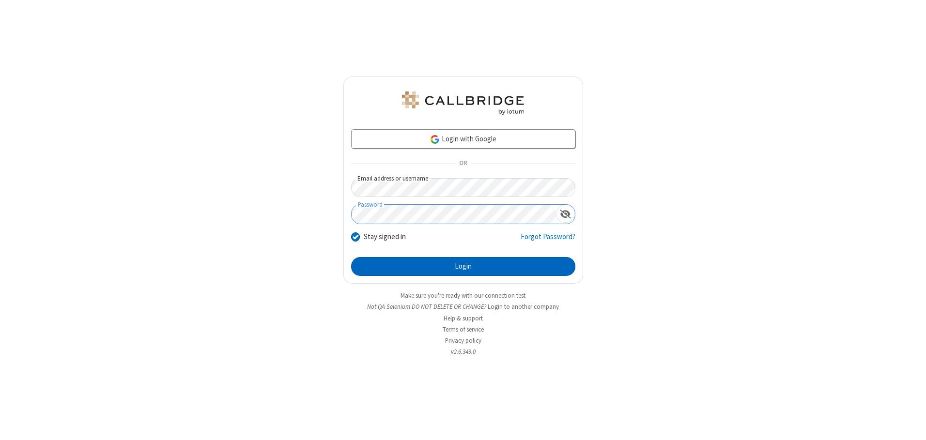
click at [463, 266] on button "Login" at bounding box center [463, 266] width 224 height 19
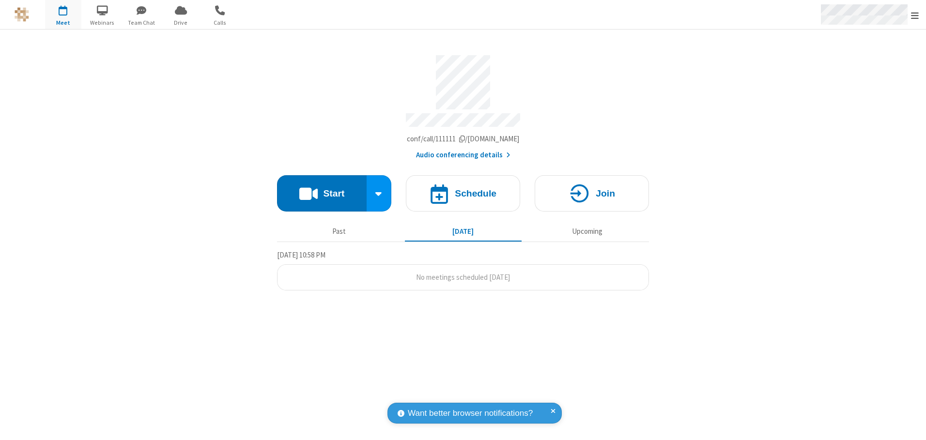
click at [915, 15] on span "Open menu" at bounding box center [915, 16] width 8 height 10
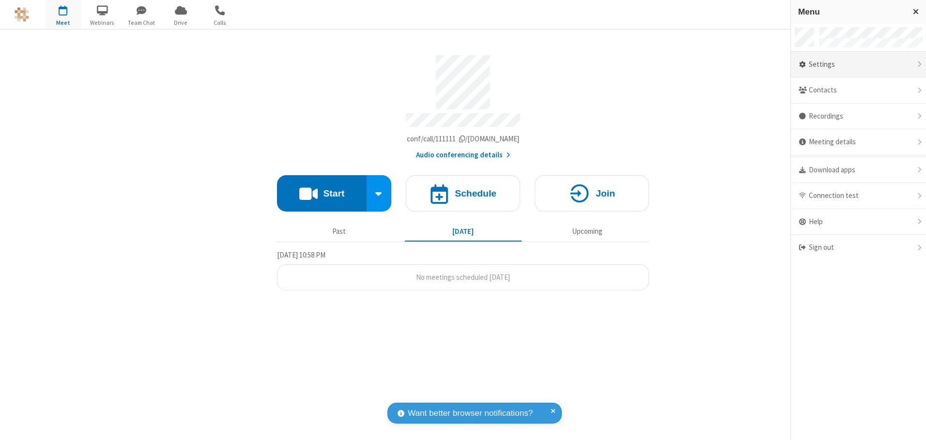
click at [858, 64] on div "Settings" at bounding box center [858, 65] width 135 height 26
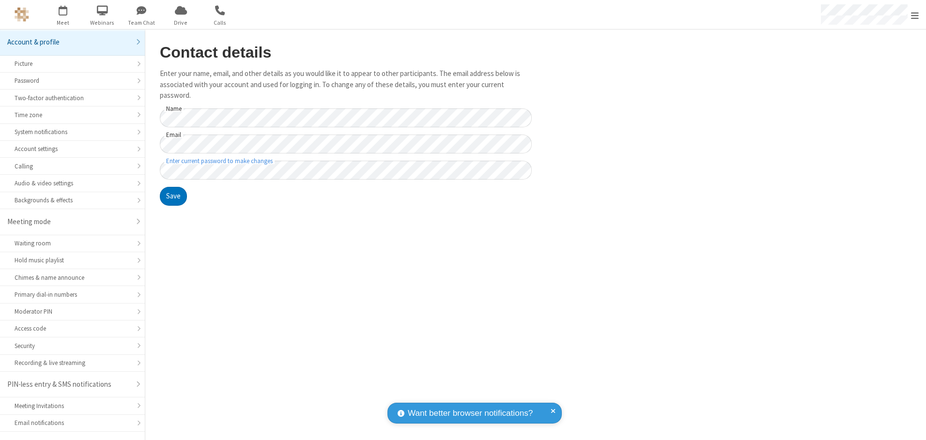
scroll to position [17, 0]
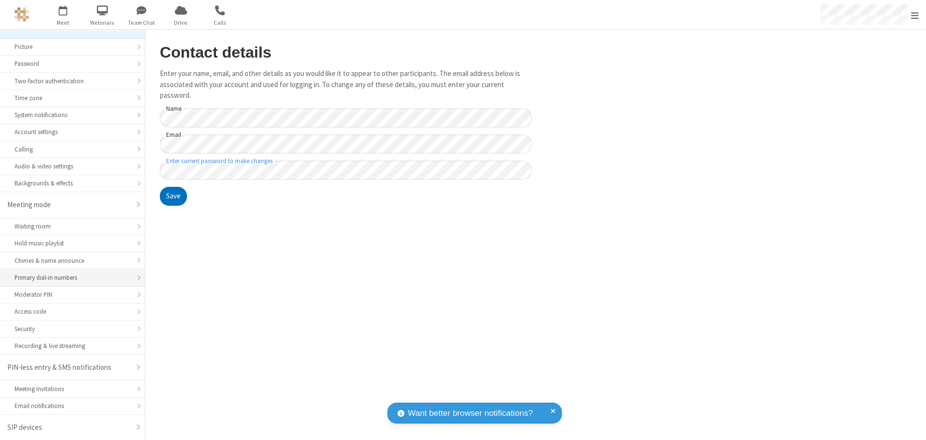
click at [69, 278] on div "Primary dial-in numbers" at bounding box center [73, 277] width 116 height 9
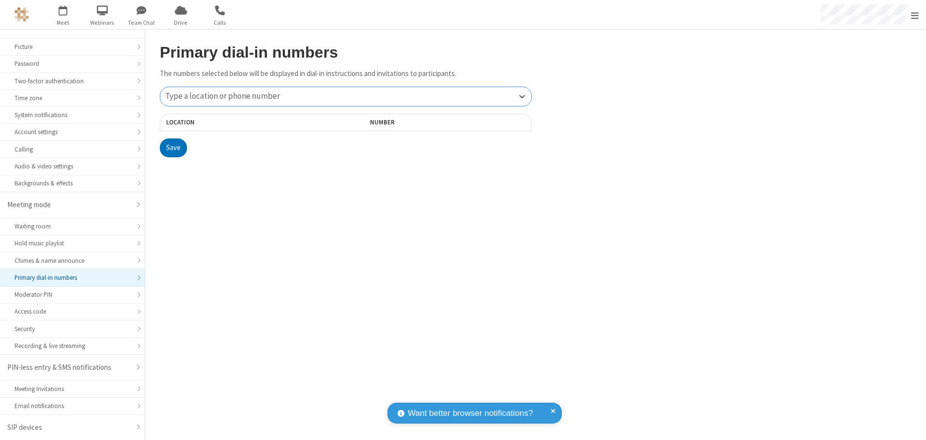
click at [346, 96] on div "Type a location or phone number" at bounding box center [345, 96] width 371 height 19
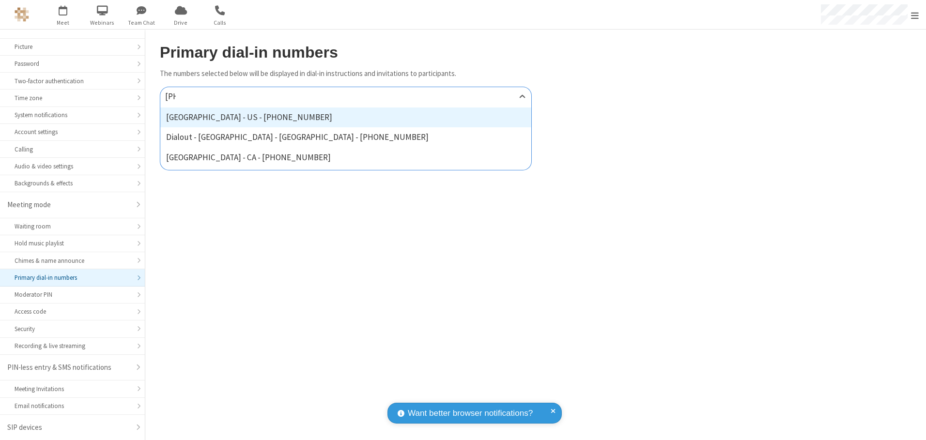
type input "[PHONE_NUMBER]"
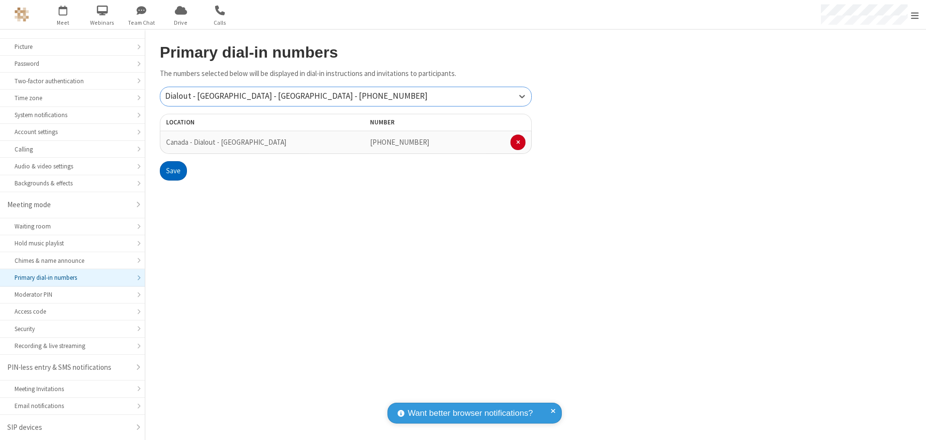
click at [173, 171] on button "Save" at bounding box center [173, 170] width 27 height 19
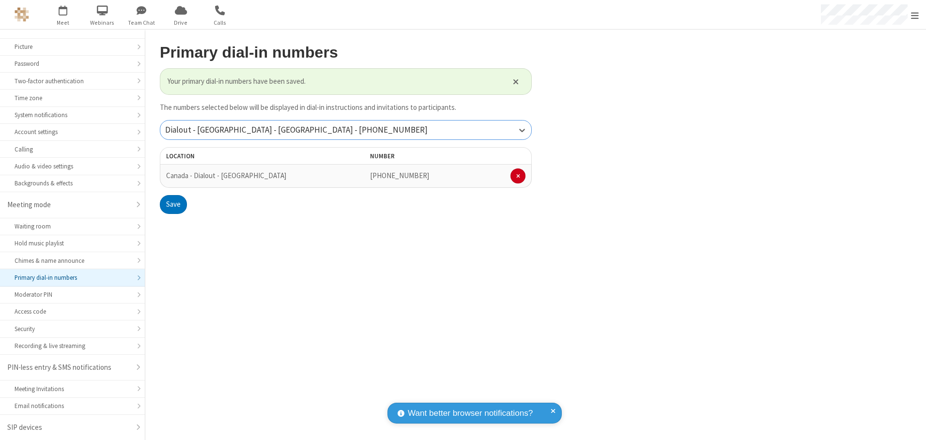
click at [346, 130] on div "Dialout - [GEOGRAPHIC_DATA] - [GEOGRAPHIC_DATA] - [PHONE_NUMBER]" at bounding box center [345, 130] width 371 height 19
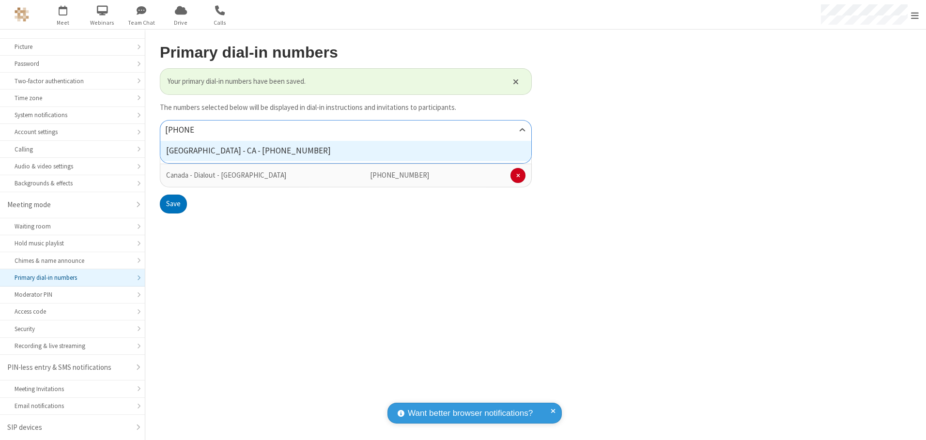
type input "[PHONE_NUMBER]"
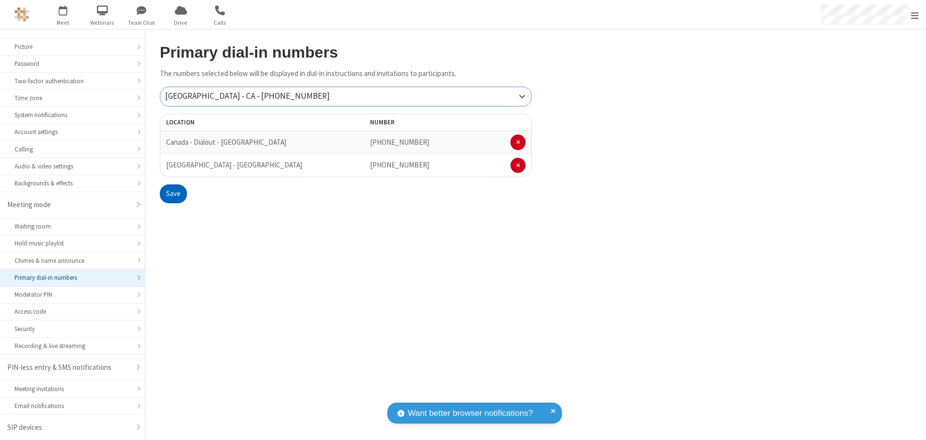
click at [173, 194] on button "Save" at bounding box center [173, 193] width 27 height 19
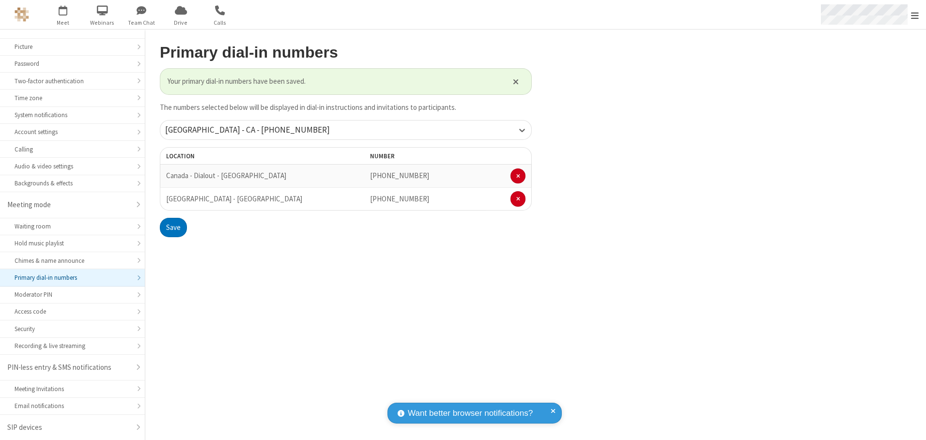
click at [915, 15] on span "Open menu" at bounding box center [915, 16] width 8 height 10
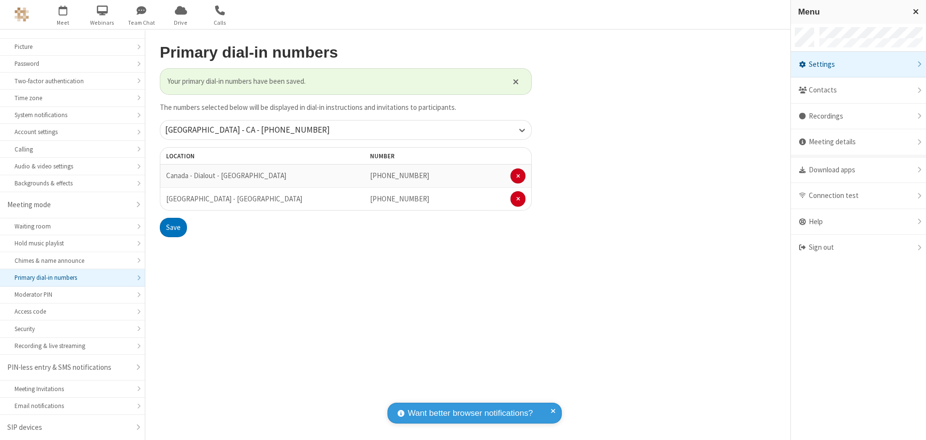
click at [858, 64] on div "Settings" at bounding box center [858, 65] width 135 height 26
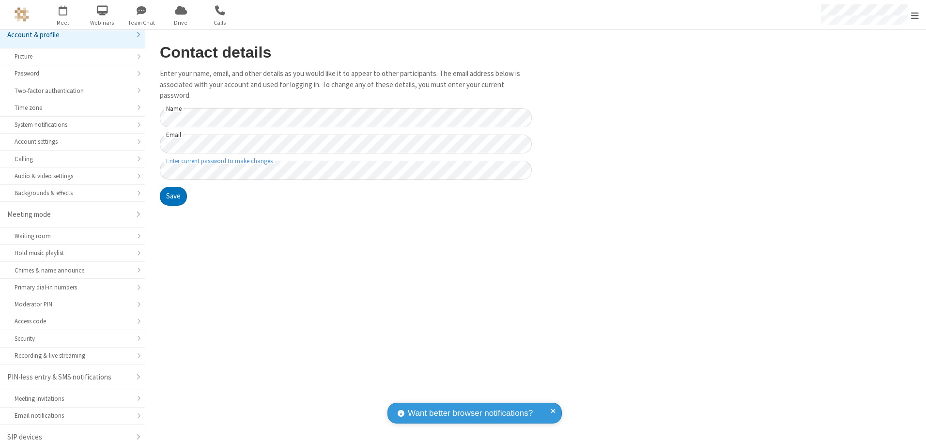
scroll to position [17, 0]
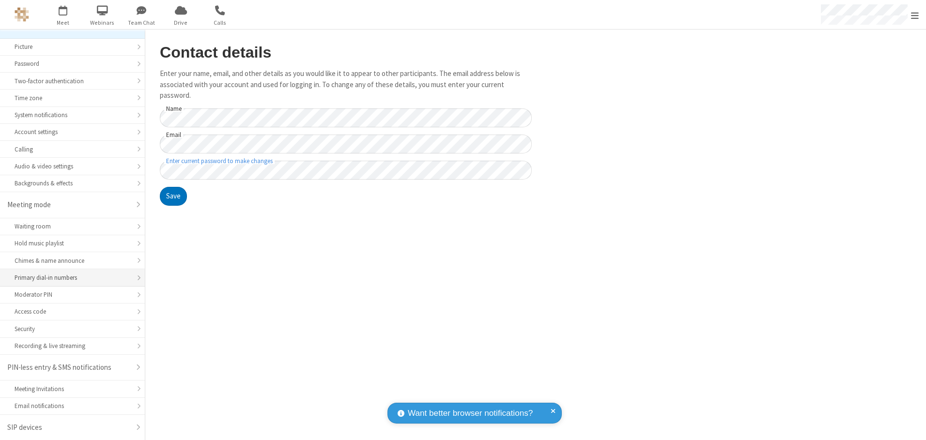
click at [69, 278] on div "Primary dial-in numbers" at bounding box center [73, 277] width 116 height 9
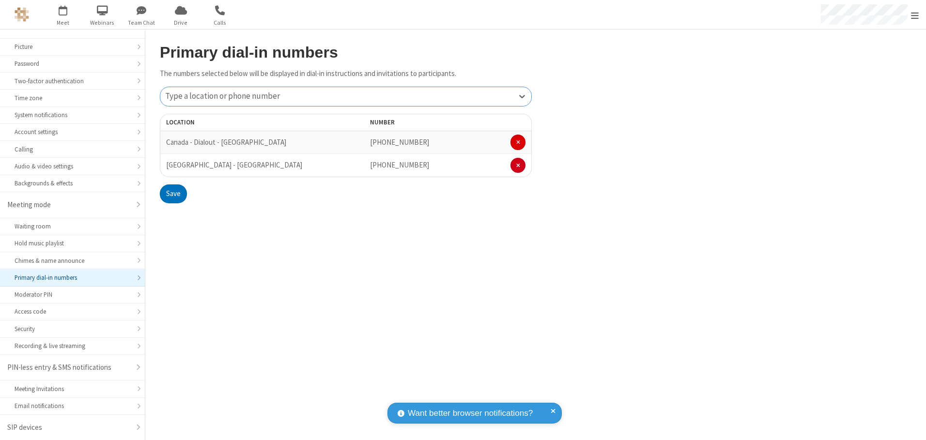
click at [518, 142] on span at bounding box center [518, 142] width 4 height 6
click at [173, 171] on button "Save" at bounding box center [173, 170] width 27 height 19
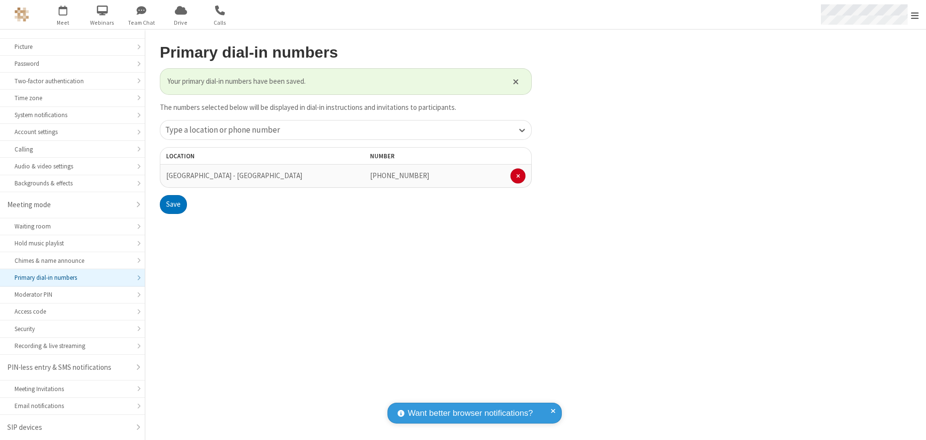
click at [915, 15] on span "Open menu" at bounding box center [915, 16] width 8 height 10
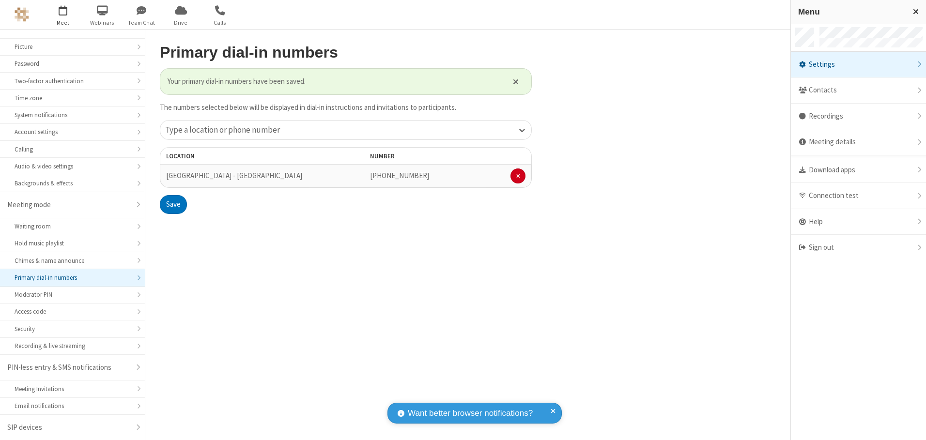
click at [63, 15] on span "button" at bounding box center [63, 10] width 36 height 16
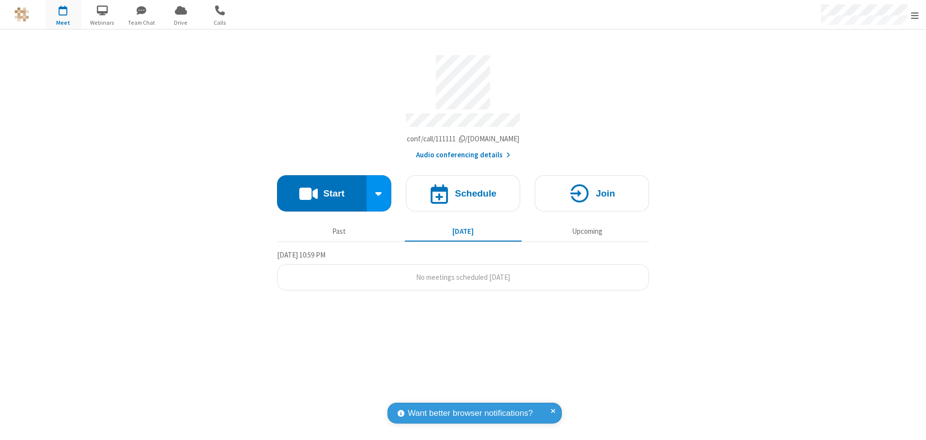
click at [462, 152] on button "Audio conferencing details" at bounding box center [463, 155] width 94 height 11
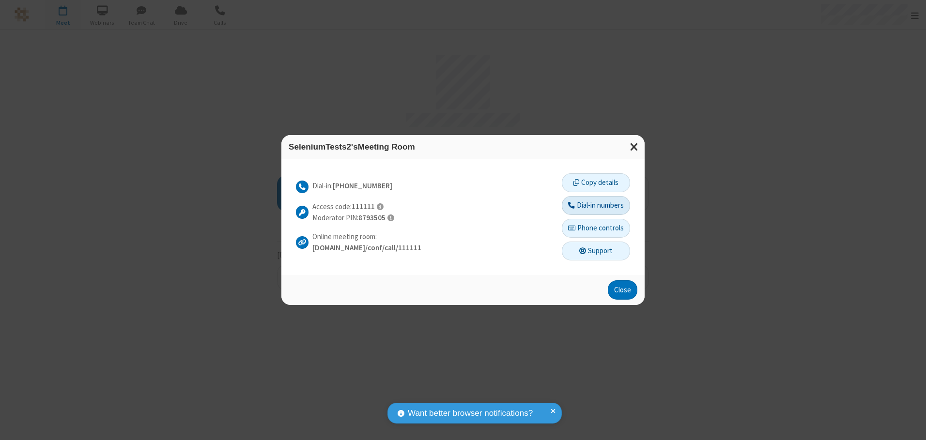
click at [595, 205] on button "Dial-in numbers" at bounding box center [596, 205] width 68 height 19
